Goal: Information Seeking & Learning: Learn about a topic

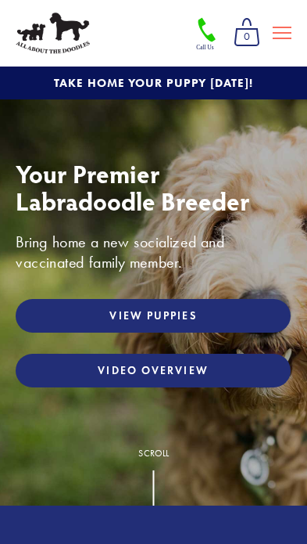
click at [228, 319] on link "View Puppies" at bounding box center [153, 316] width 275 height 34
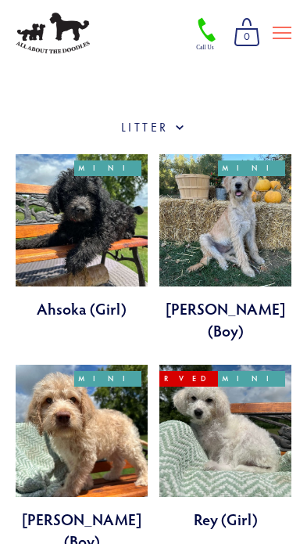
scroll to position [514, 0]
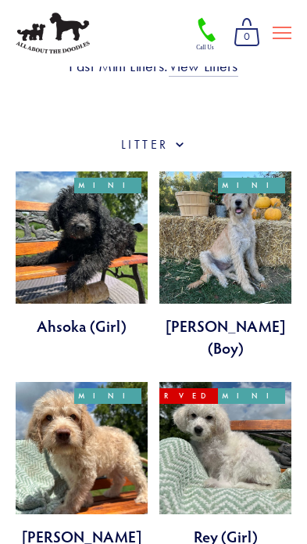
click at [277, 245] on link at bounding box center [226, 264] width 132 height 187
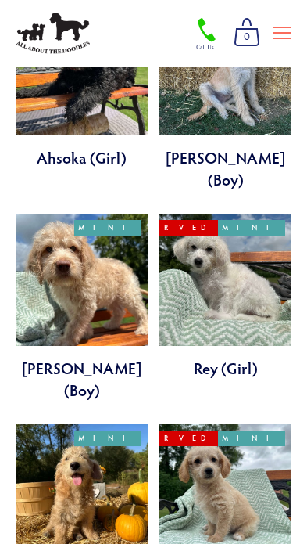
scroll to position [722, 0]
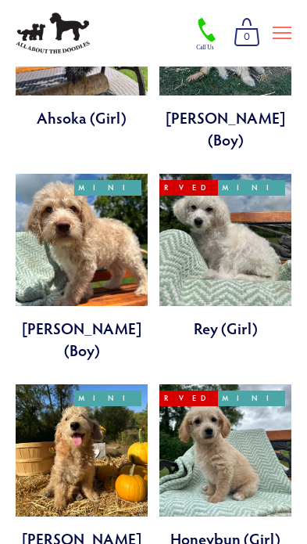
click at [273, 232] on link at bounding box center [226, 256] width 132 height 165
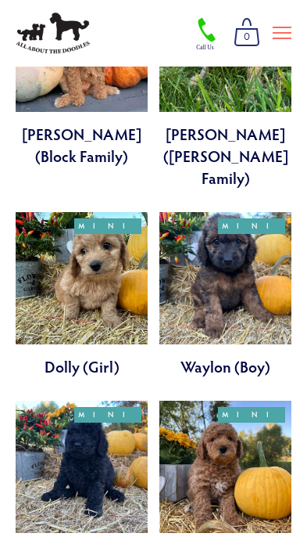
scroll to position [2317, 0]
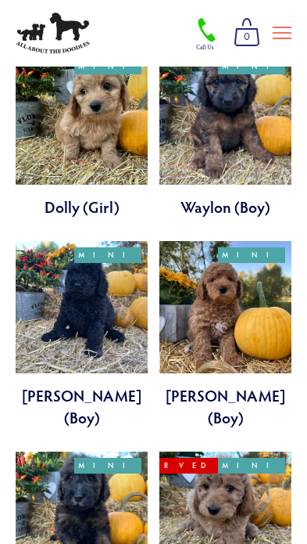
click at [275, 241] on link at bounding box center [226, 334] width 132 height 187
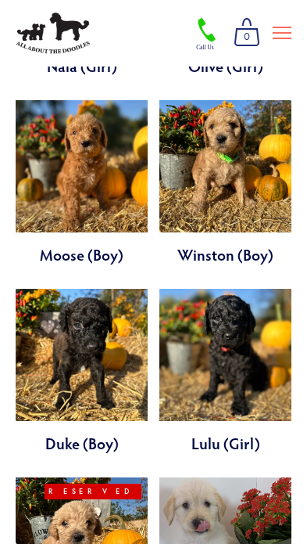
scroll to position [3258, 0]
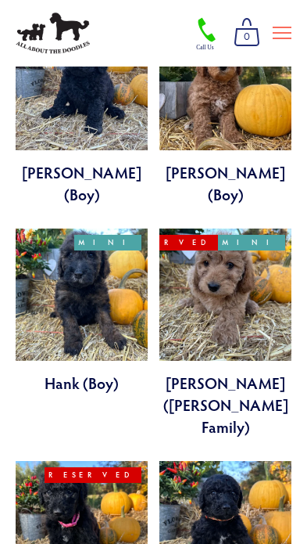
scroll to position [2497, 0]
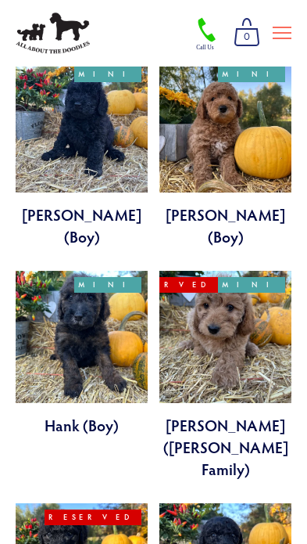
click at [261, 271] on link at bounding box center [226, 375] width 132 height 209
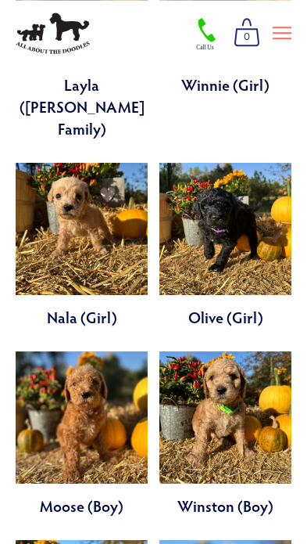
scroll to position [3059, 0]
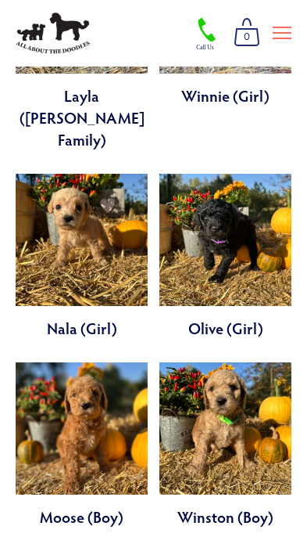
click at [264, 362] on link at bounding box center [226, 444] width 132 height 165
click at [49, 362] on link at bounding box center [82, 444] width 132 height 165
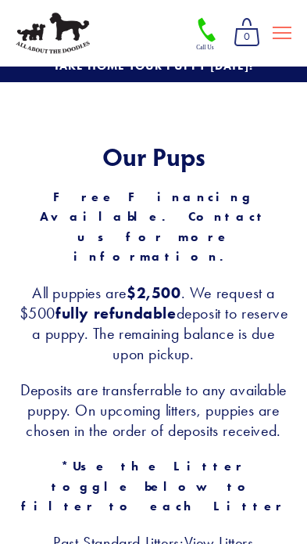
scroll to position [0, 0]
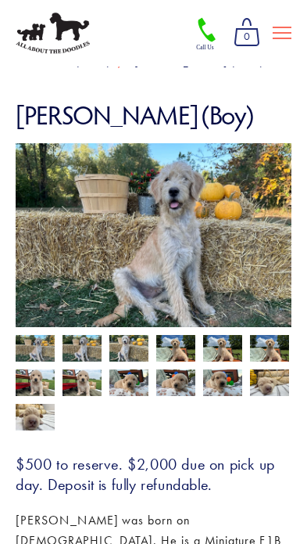
scroll to position [69, 0]
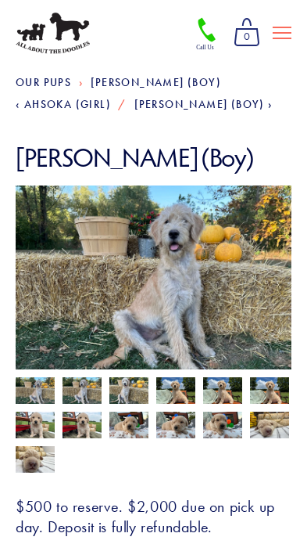
click at [51, 392] on img at bounding box center [35, 392] width 39 height 30
click at [74, 389] on img at bounding box center [82, 392] width 39 height 30
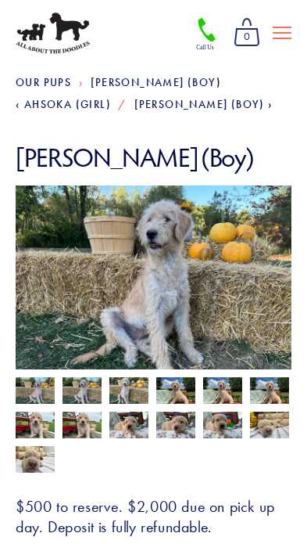
click at [118, 387] on img at bounding box center [129, 392] width 39 height 30
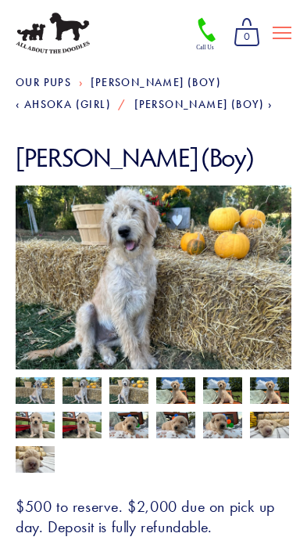
click at [278, 386] on img at bounding box center [269, 392] width 39 height 30
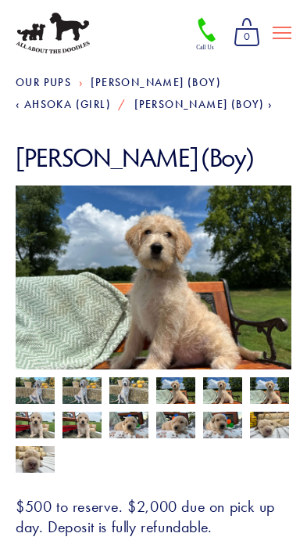
click at [38, 419] on img at bounding box center [35, 427] width 39 height 30
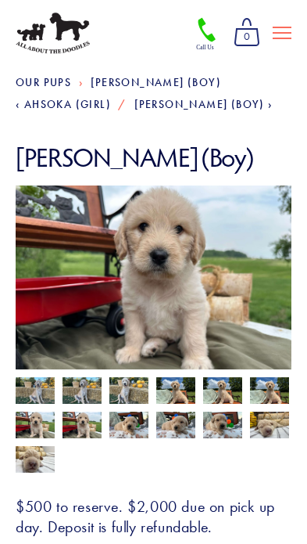
click at [274, 422] on img at bounding box center [269, 425] width 39 height 30
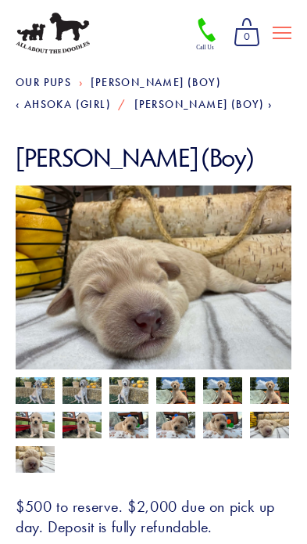
click at [229, 426] on img at bounding box center [222, 425] width 39 height 30
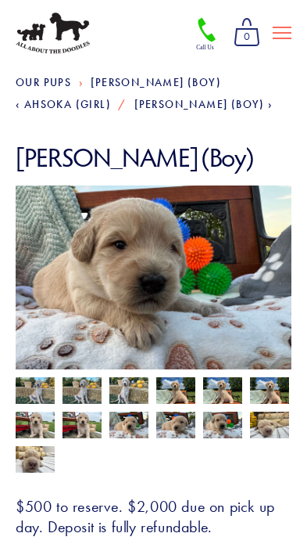
click at [34, 389] on img at bounding box center [35, 392] width 39 height 30
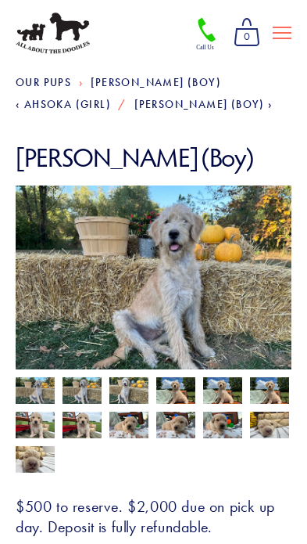
click at [278, 423] on img at bounding box center [269, 425] width 39 height 30
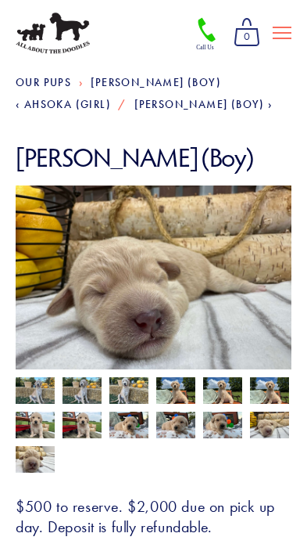
click at [222, 400] on img at bounding box center [222, 392] width 39 height 30
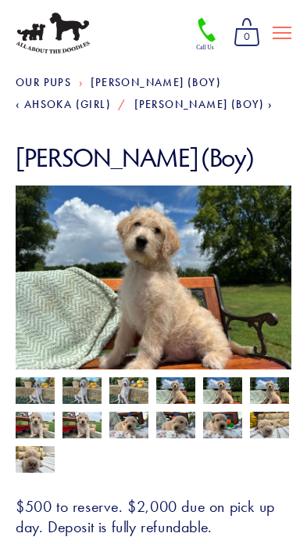
click at [277, 390] on img at bounding box center [269, 392] width 39 height 30
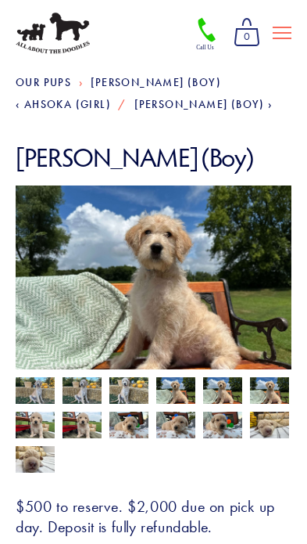
click at [270, 427] on img at bounding box center [269, 425] width 39 height 30
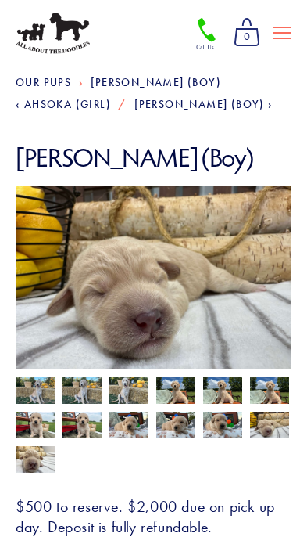
click at [180, 426] on img at bounding box center [175, 425] width 39 height 30
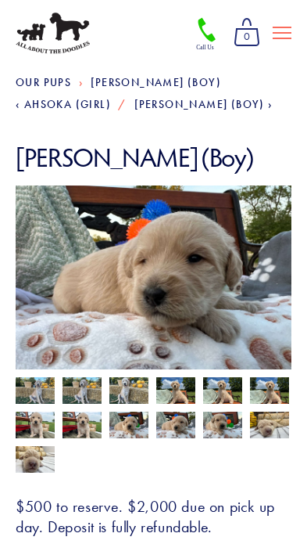
click at [135, 419] on img at bounding box center [129, 425] width 39 height 30
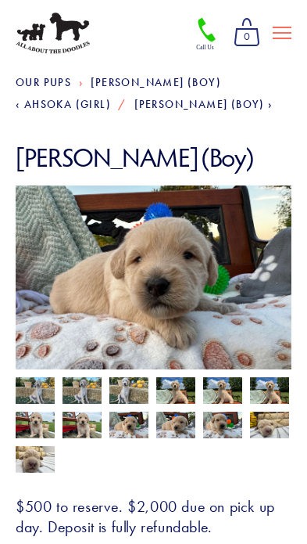
click at [217, 400] on img at bounding box center [222, 392] width 39 height 30
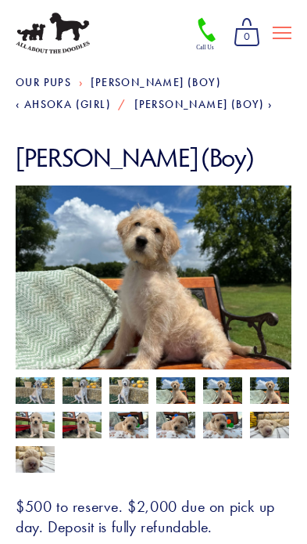
click at [25, 391] on img at bounding box center [35, 392] width 39 height 30
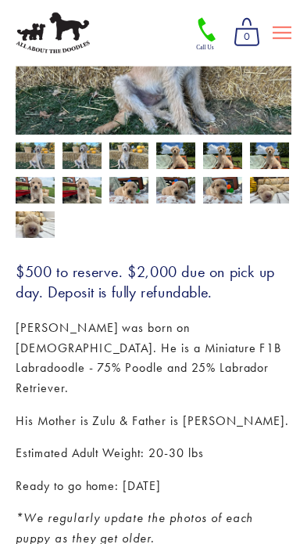
scroll to position [304, 0]
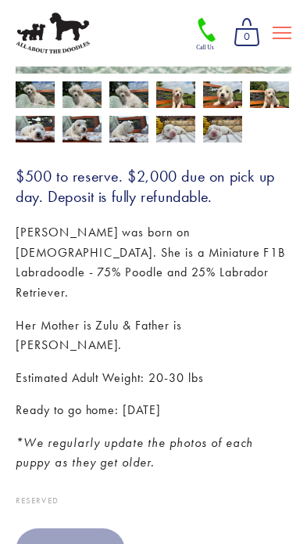
scroll to position [376, 0]
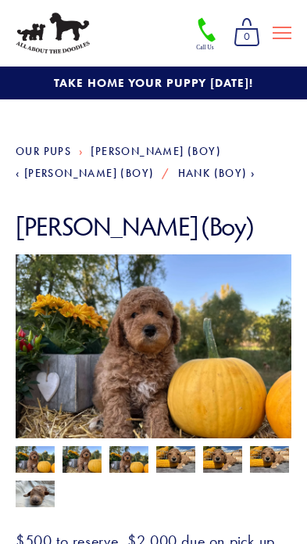
click at [80, 462] on img at bounding box center [82, 461] width 39 height 30
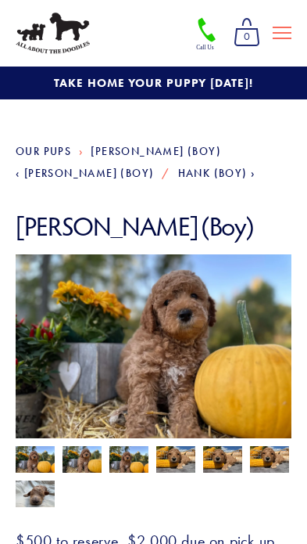
click at [118, 464] on img at bounding box center [129, 461] width 39 height 30
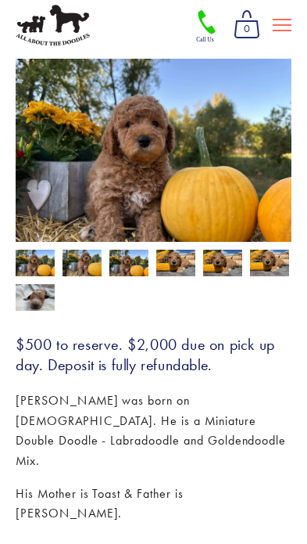
scroll to position [196, 0]
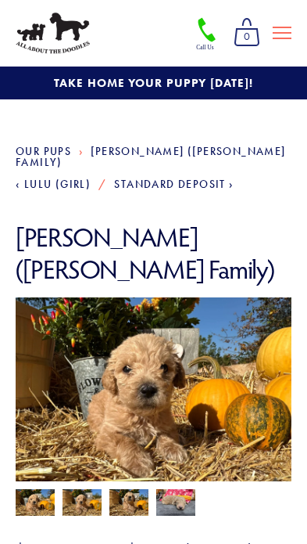
click at [75, 489] on img at bounding box center [82, 504] width 39 height 30
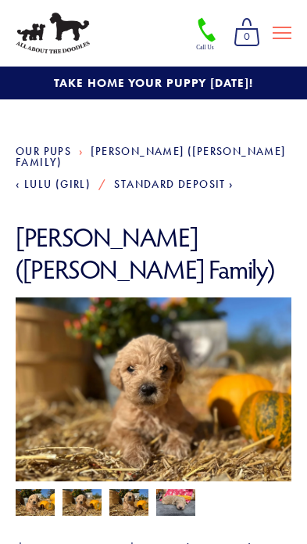
click at [115, 489] on img at bounding box center [129, 504] width 39 height 30
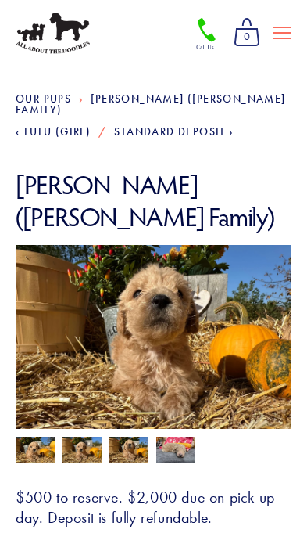
scroll to position [145, 0]
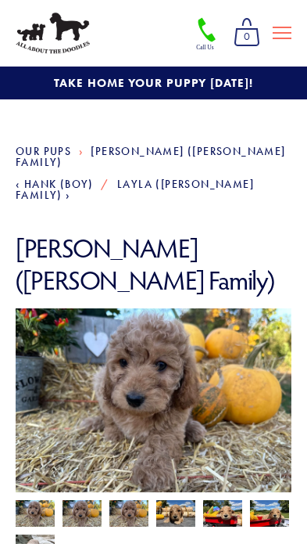
click at [72, 498] on img at bounding box center [82, 513] width 39 height 30
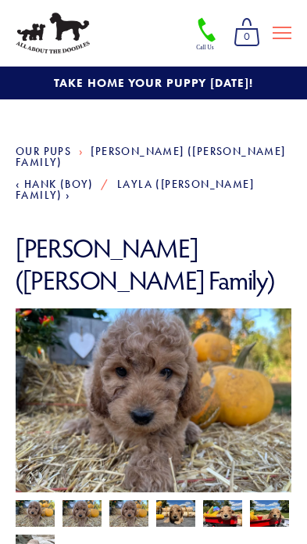
click at [118, 498] on img at bounding box center [129, 513] width 39 height 30
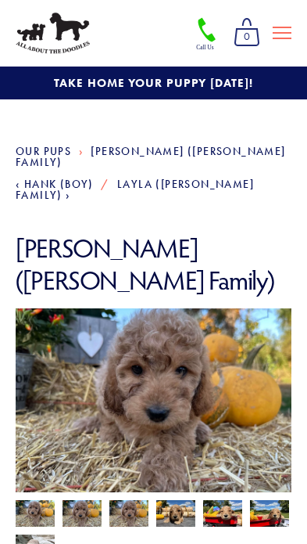
click at [183, 498] on img at bounding box center [175, 513] width 39 height 30
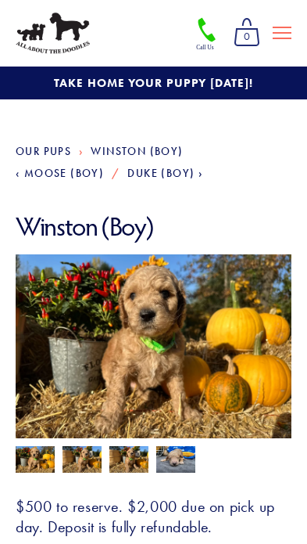
click at [76, 462] on img at bounding box center [82, 461] width 39 height 30
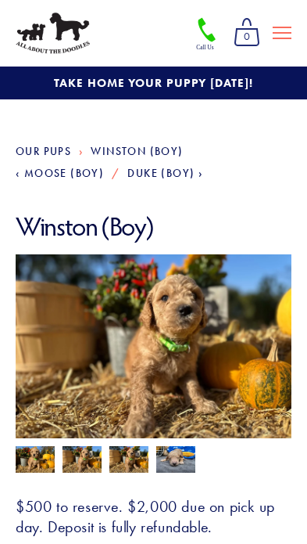
click at [113, 461] on img at bounding box center [129, 461] width 39 height 30
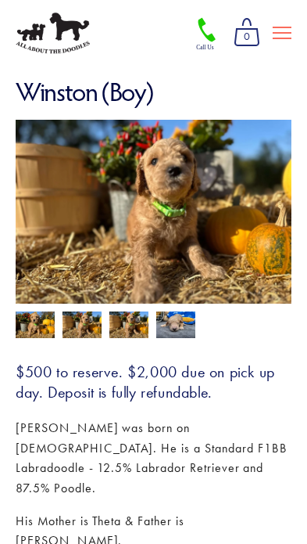
scroll to position [142, 0]
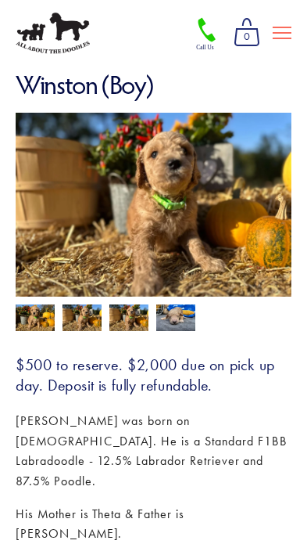
click at [185, 307] on img at bounding box center [175, 318] width 39 height 30
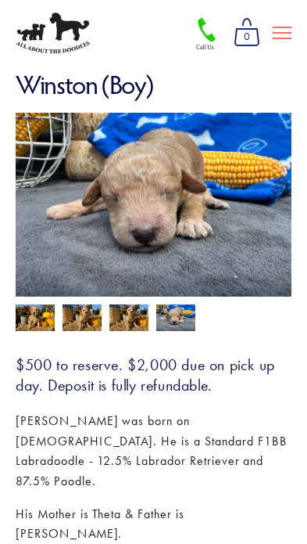
click at [35, 322] on img at bounding box center [35, 319] width 39 height 30
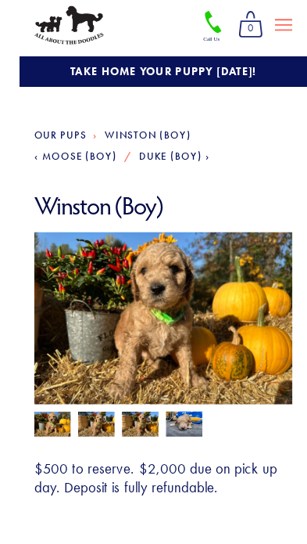
scroll to position [6, 0]
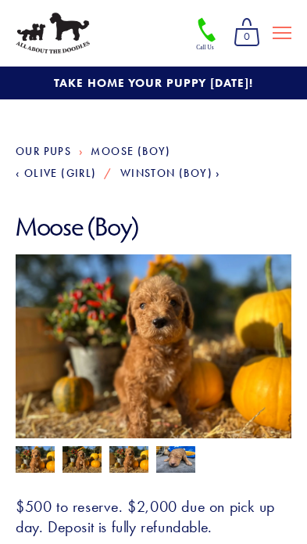
click at [84, 460] on img at bounding box center [82, 461] width 39 height 30
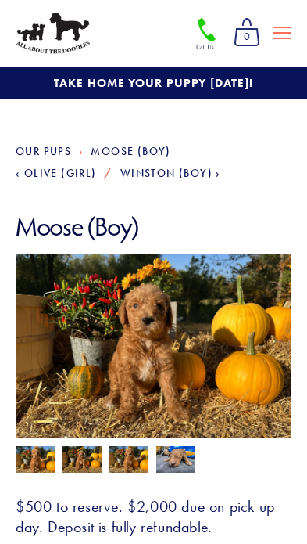
click at [118, 462] on img at bounding box center [129, 461] width 39 height 30
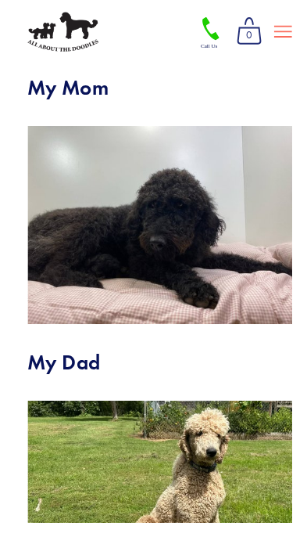
scroll to position [967, 0]
